Goal: Use online tool/utility: Utilize a website feature to perform a specific function

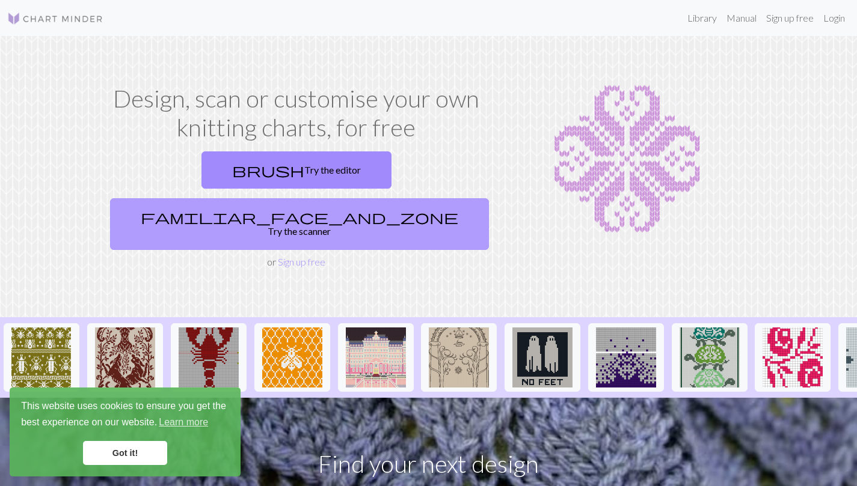
click at [393, 198] on link "familiar_face_and_zone Try the scanner" at bounding box center [299, 224] width 379 height 52
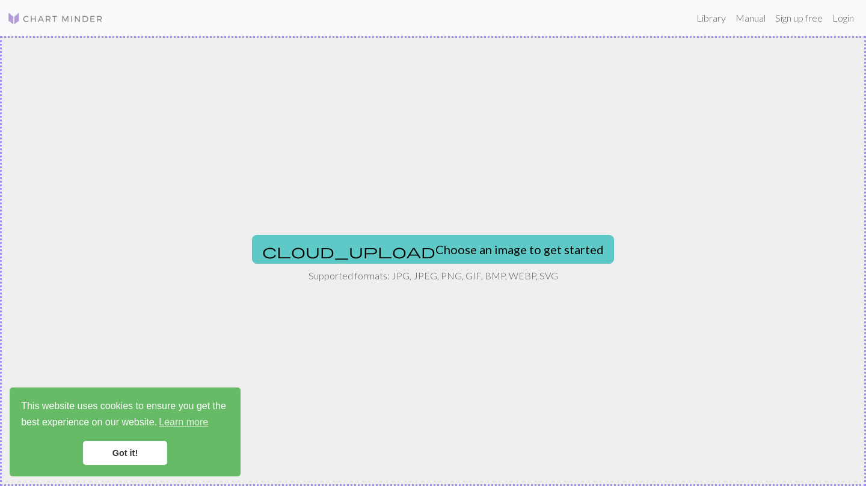
click at [440, 248] on button "cloud_upload Choose an image to get started" at bounding box center [433, 249] width 362 height 29
click at [431, 259] on button "cloud_upload Choose an image to get started" at bounding box center [433, 249] width 362 height 29
type input "C:\fakepath\Screenshot [DATE] 200317.png"
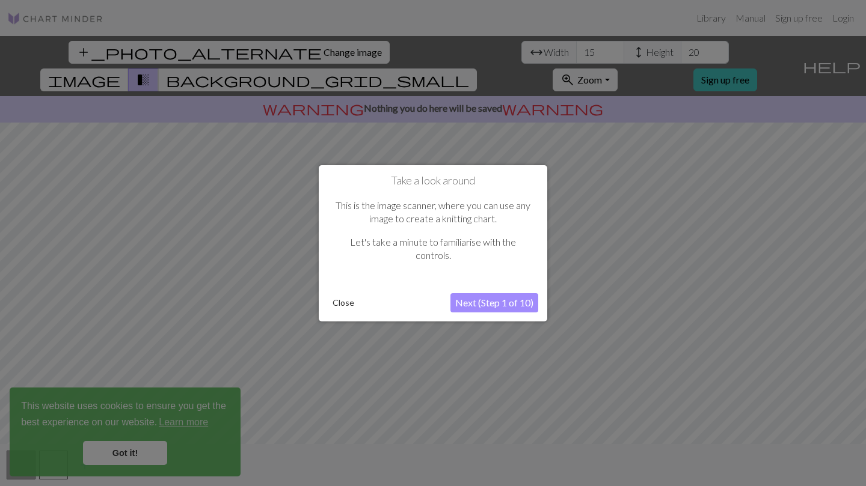
click at [482, 302] on button "Next (Step 1 of 10)" at bounding box center [494, 302] width 88 height 19
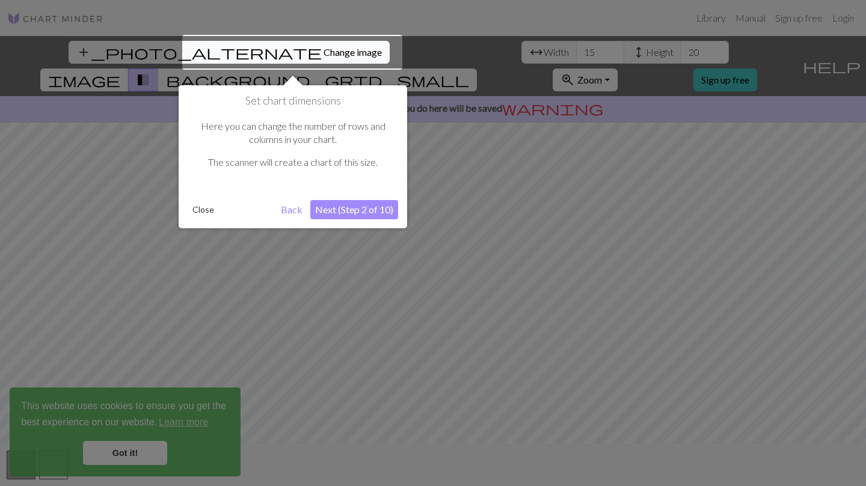
click at [366, 208] on button "Next (Step 2 of 10)" at bounding box center [354, 209] width 88 height 19
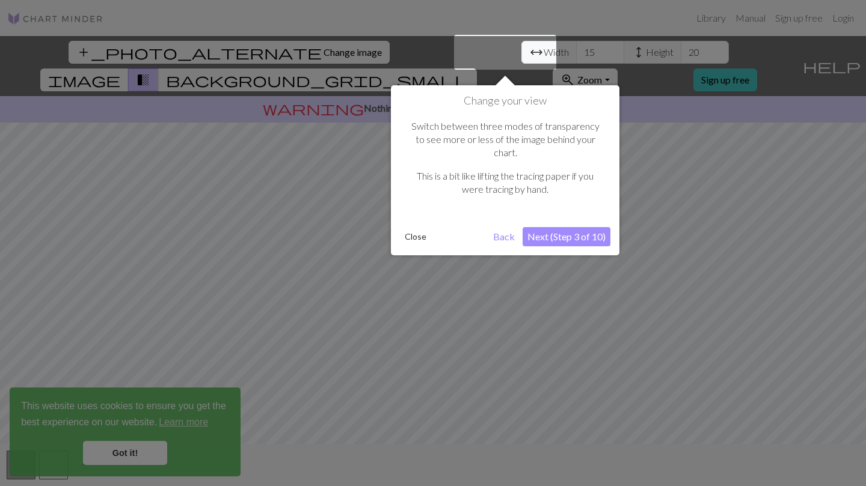
click at [541, 227] on button "Next (Step 3 of 10)" at bounding box center [567, 236] width 88 height 19
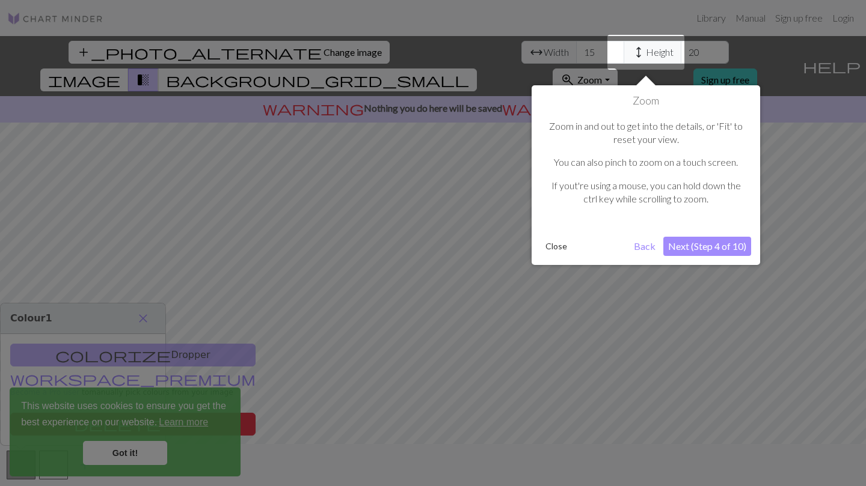
click at [557, 252] on button "Close" at bounding box center [556, 247] width 31 height 18
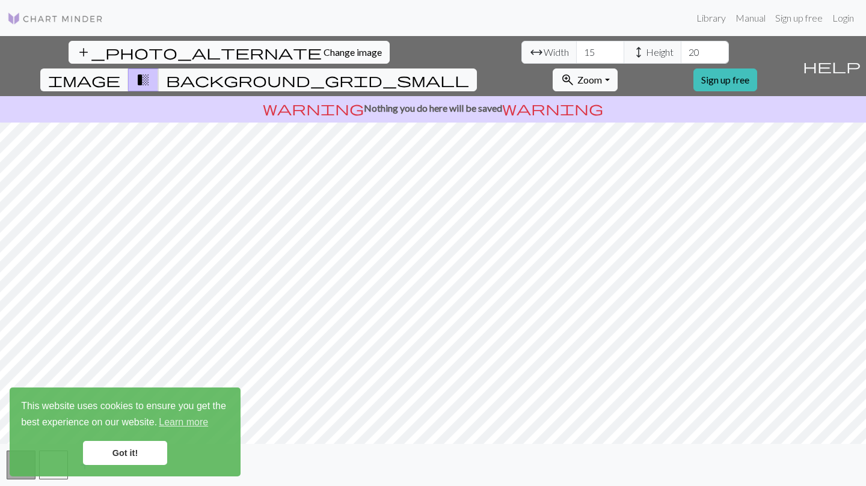
click at [323, 46] on span "Change image" at bounding box center [352, 51] width 58 height 11
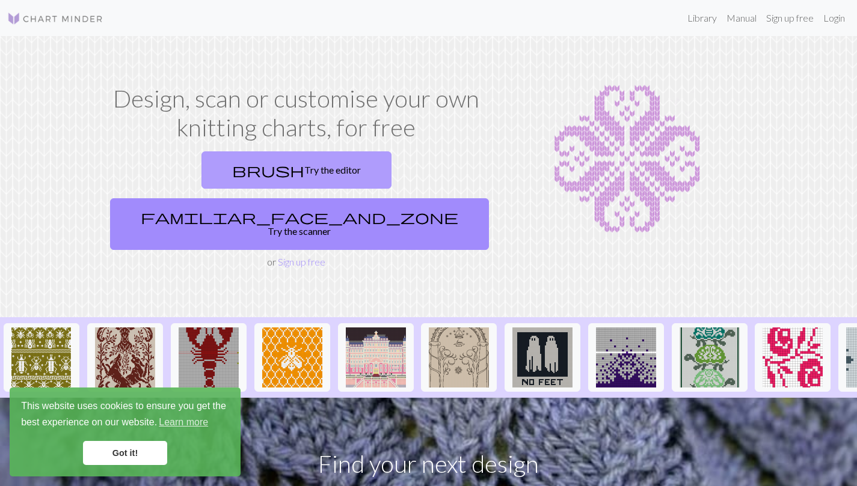
click at [210, 174] on link "brush Try the editor" at bounding box center [296, 170] width 190 height 37
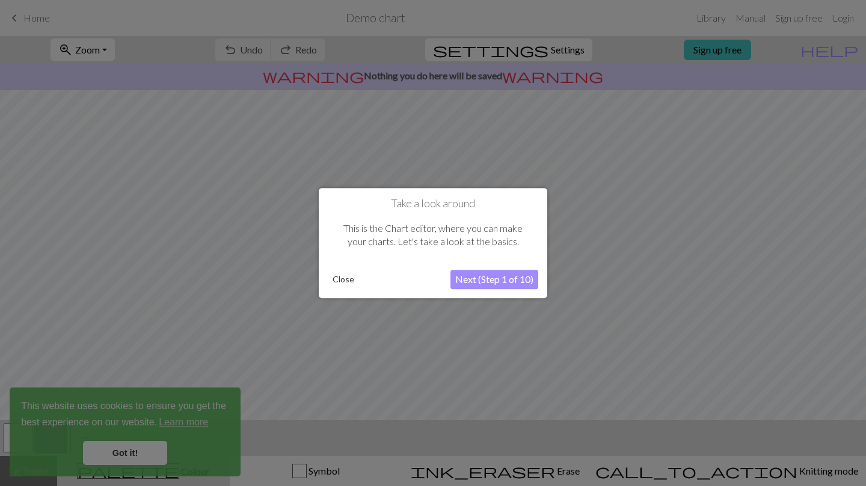
click at [35, 16] on div at bounding box center [433, 243] width 866 height 486
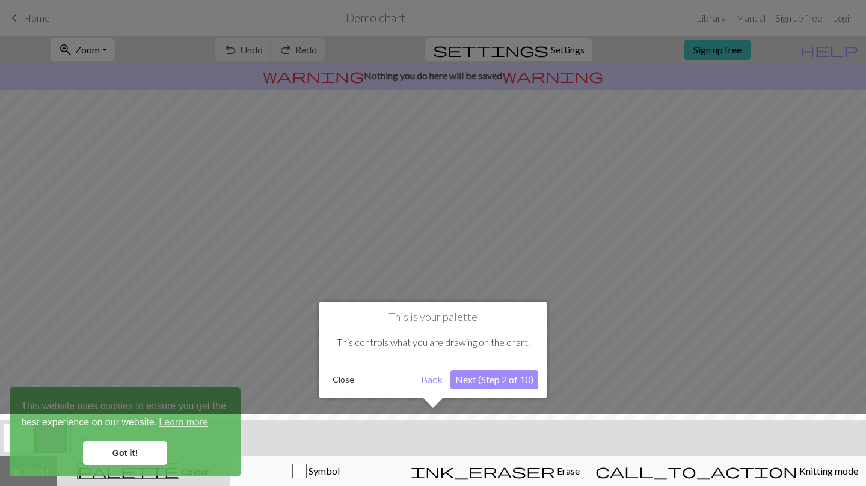
click at [330, 375] on button "Close" at bounding box center [343, 380] width 31 height 18
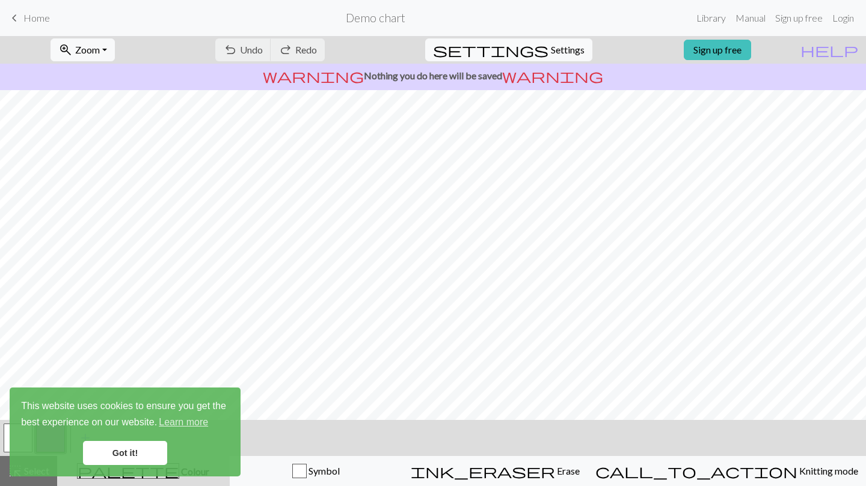
click at [33, 19] on span "Home" at bounding box center [36, 17] width 26 height 11
